Goal: Information Seeking & Learning: Learn about a topic

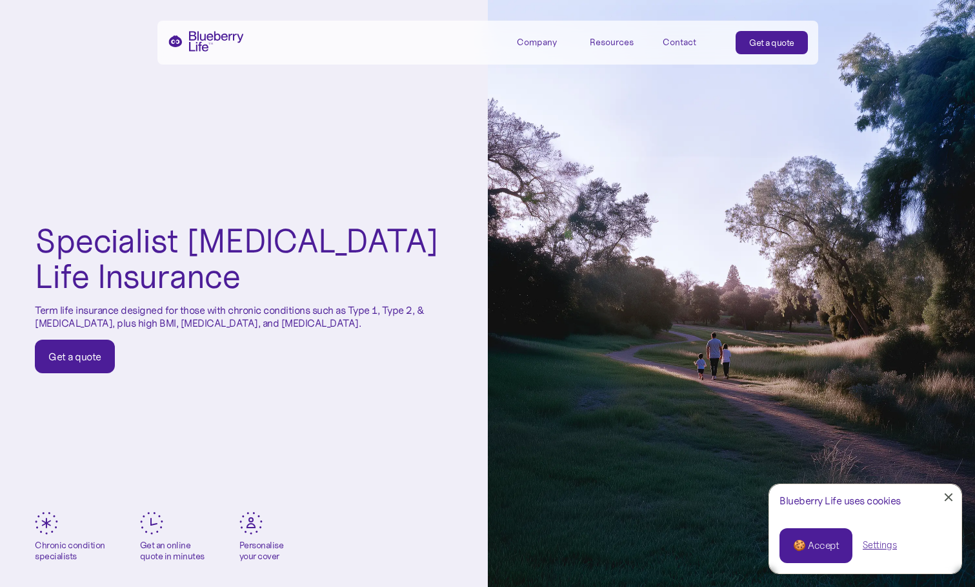
click at [545, 43] on div "Company" at bounding box center [537, 42] width 40 height 11
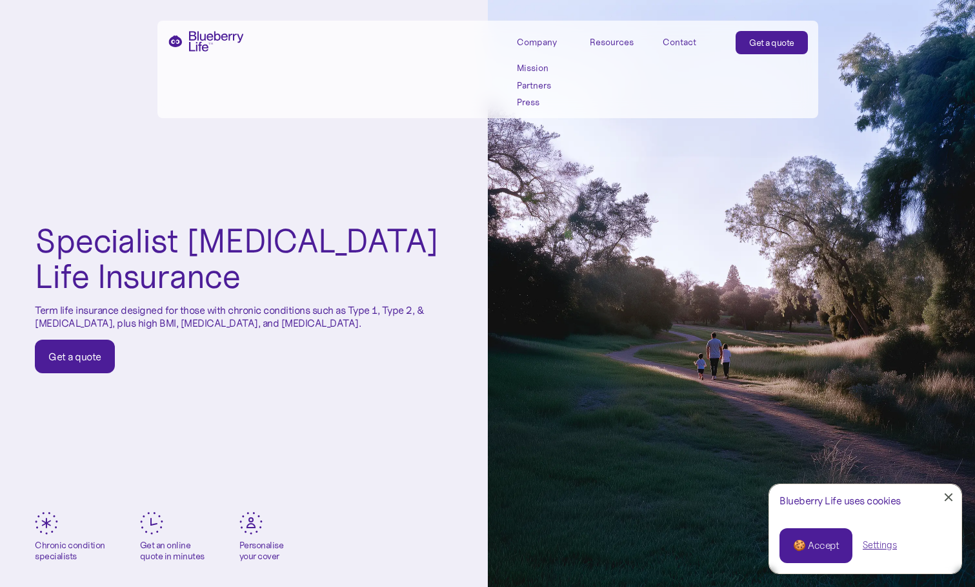
click at [543, 65] on link "Mission" at bounding box center [546, 68] width 58 height 11
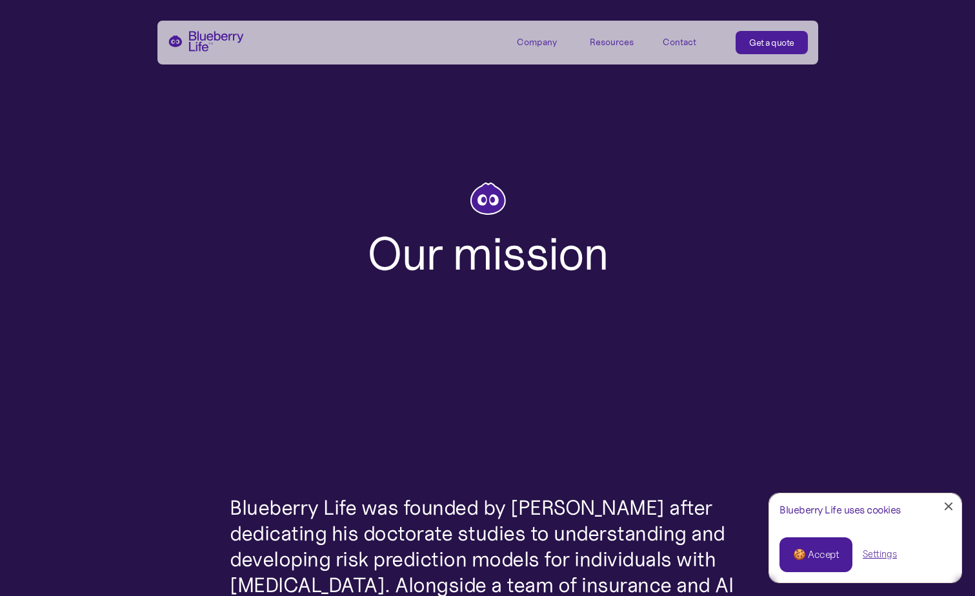
click at [951, 503] on div at bounding box center [949, 507] width 8 height 8
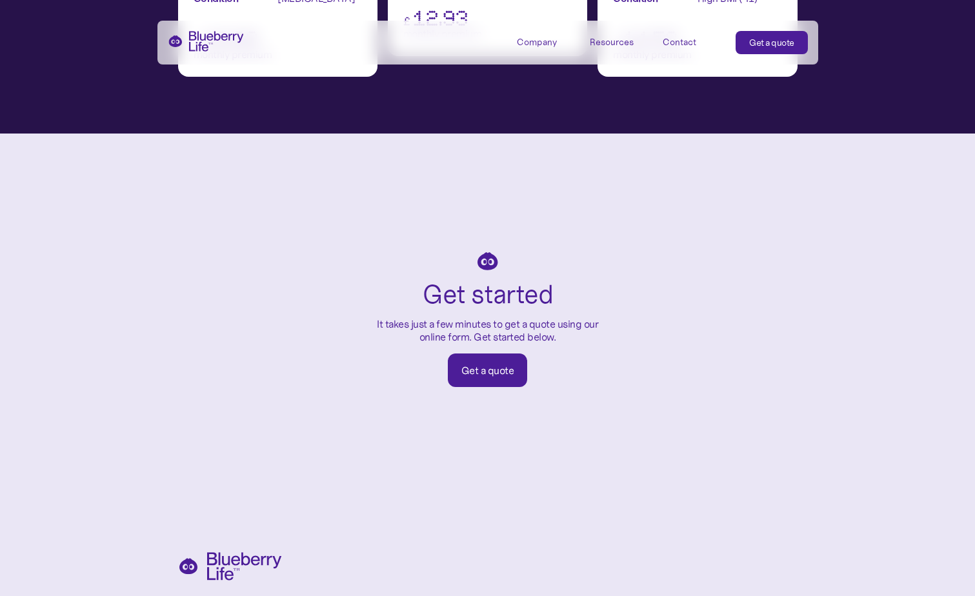
scroll to position [2172, 0]
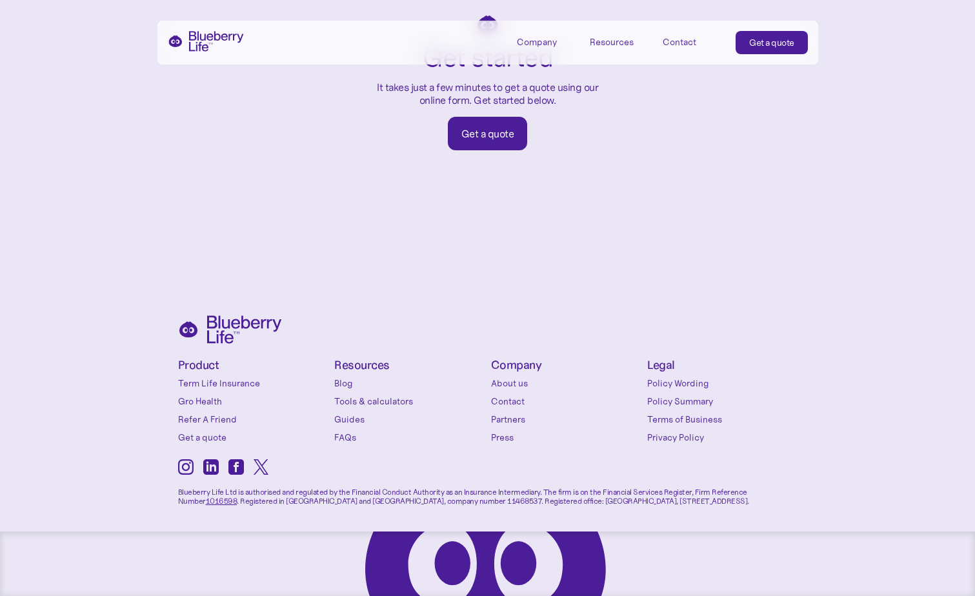
click at [496, 436] on link "Press" at bounding box center [566, 437] width 150 height 13
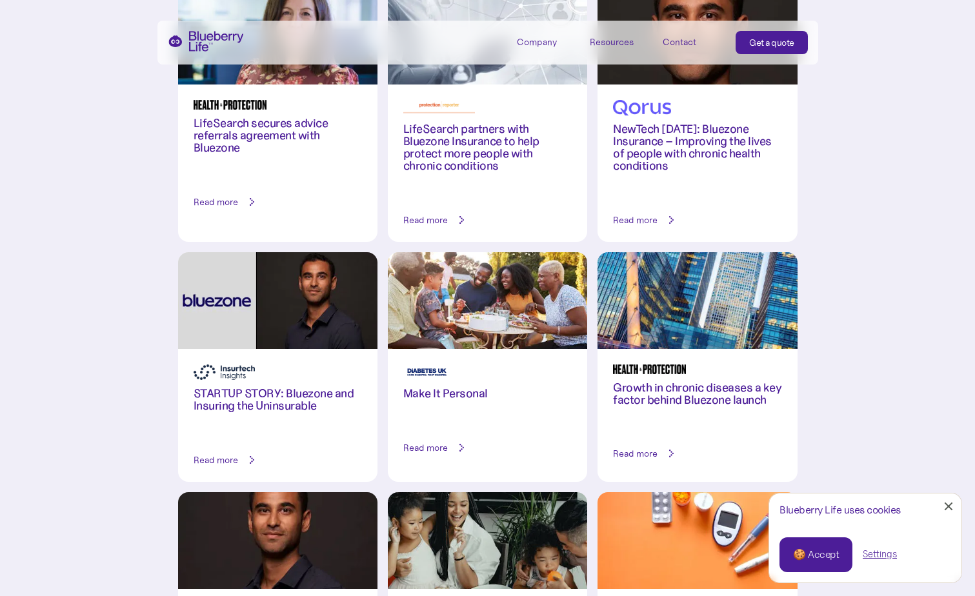
scroll to position [1647, 0]
